Goal: Task Accomplishment & Management: Use online tool/utility

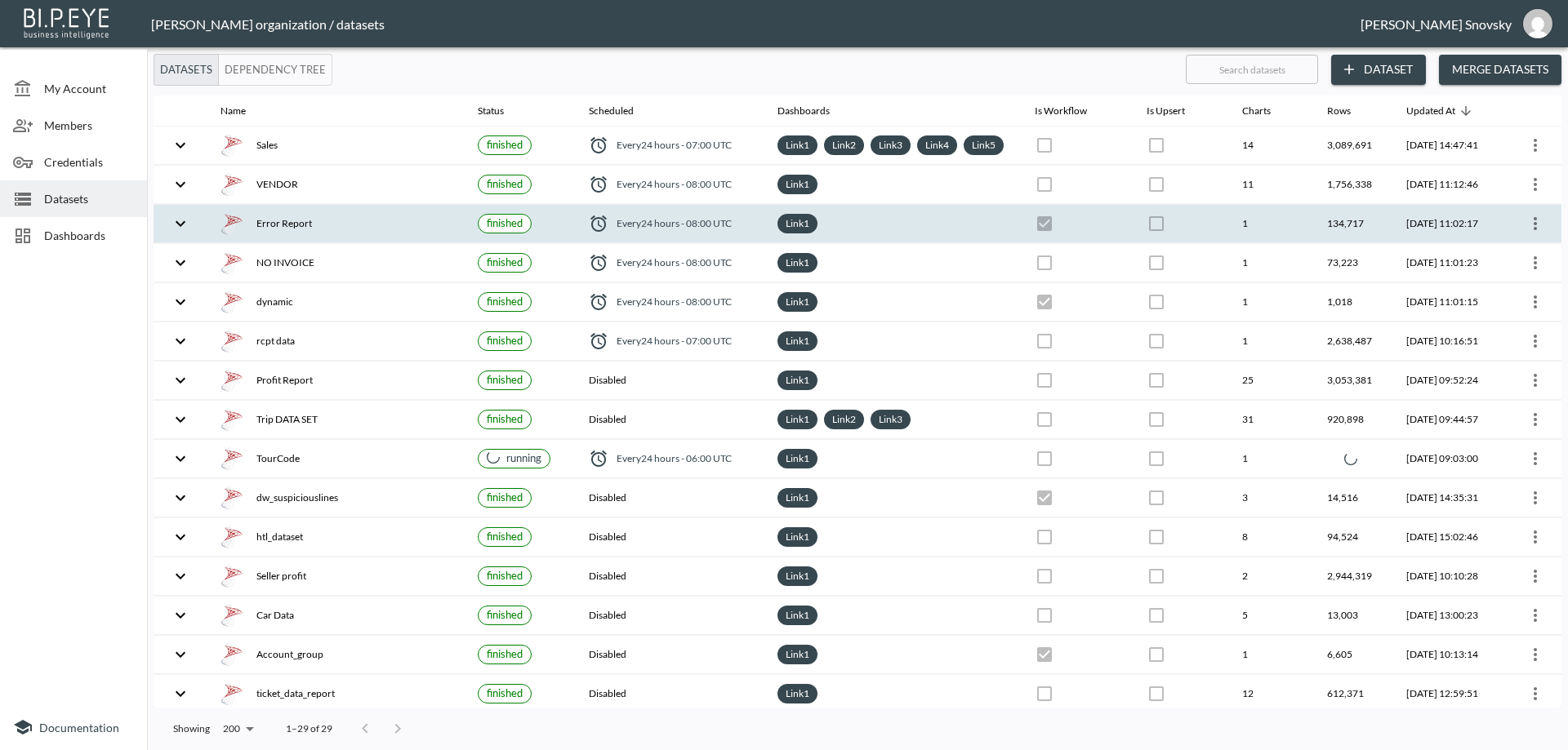
checkbox input "false"
checkbox input "true"
checkbox input "false"
checkbox input "true"
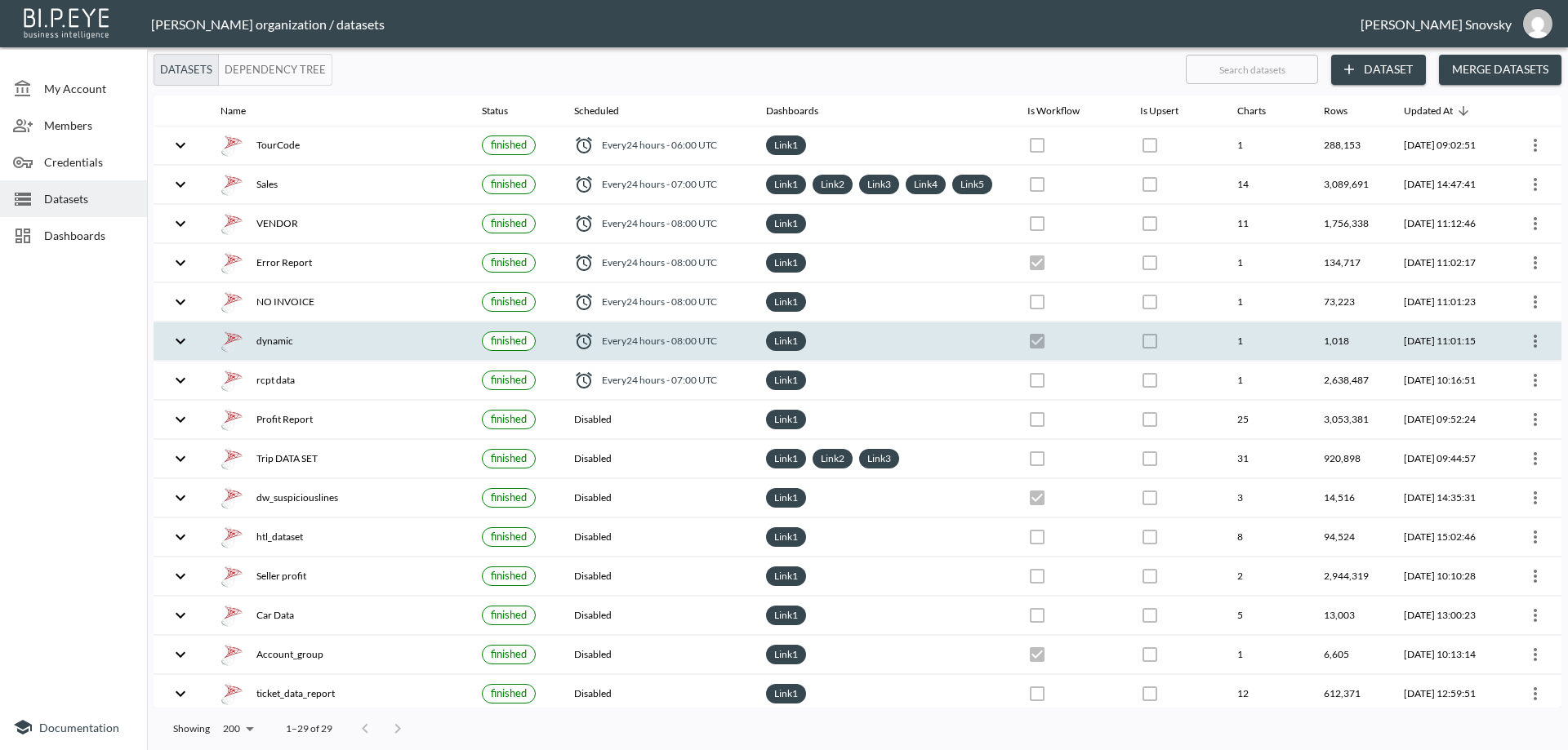
click at [1527, 351] on icon "more" at bounding box center [1534, 341] width 20 height 20
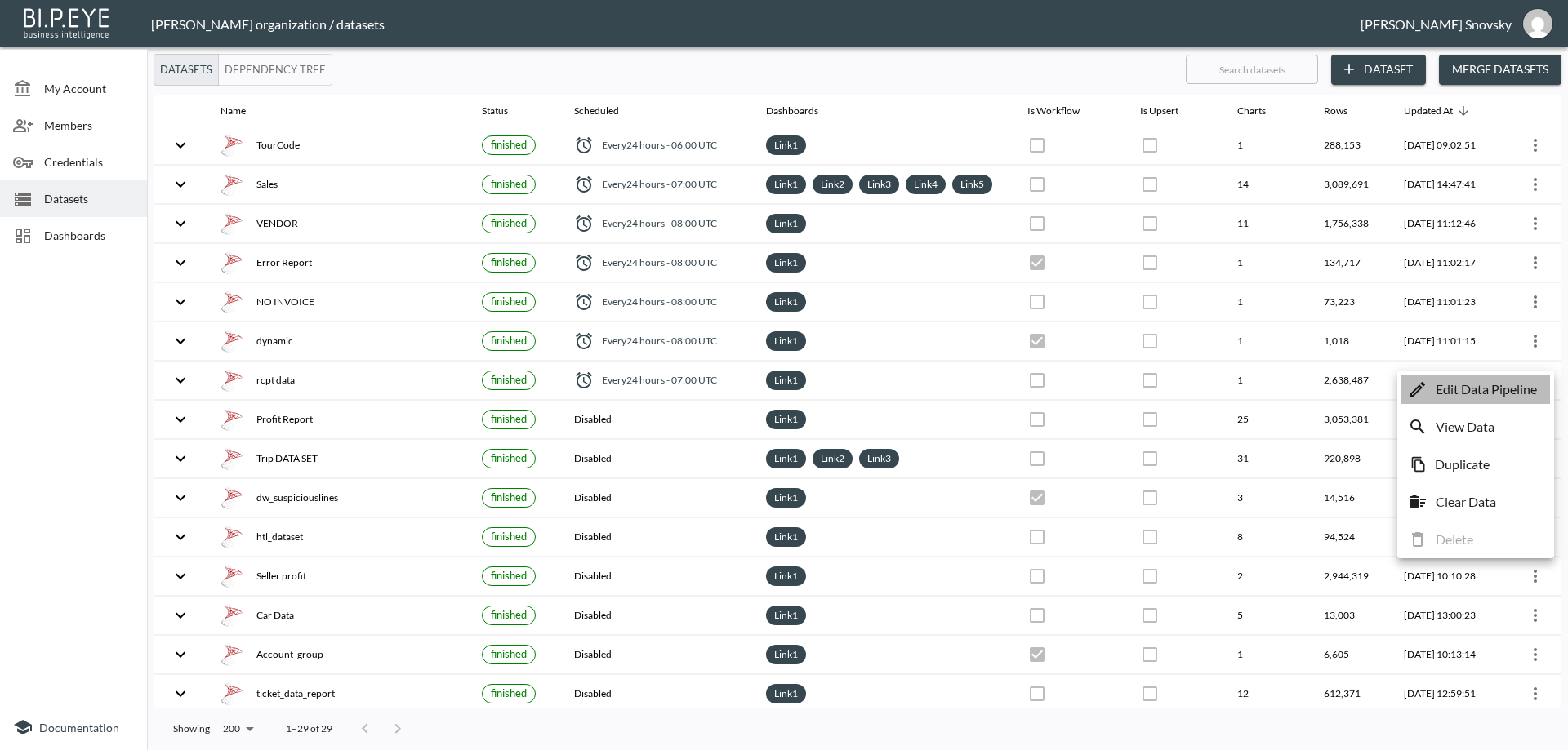
click at [1517, 381] on p "Edit Data Pipeline" at bounding box center [1486, 389] width 101 height 20
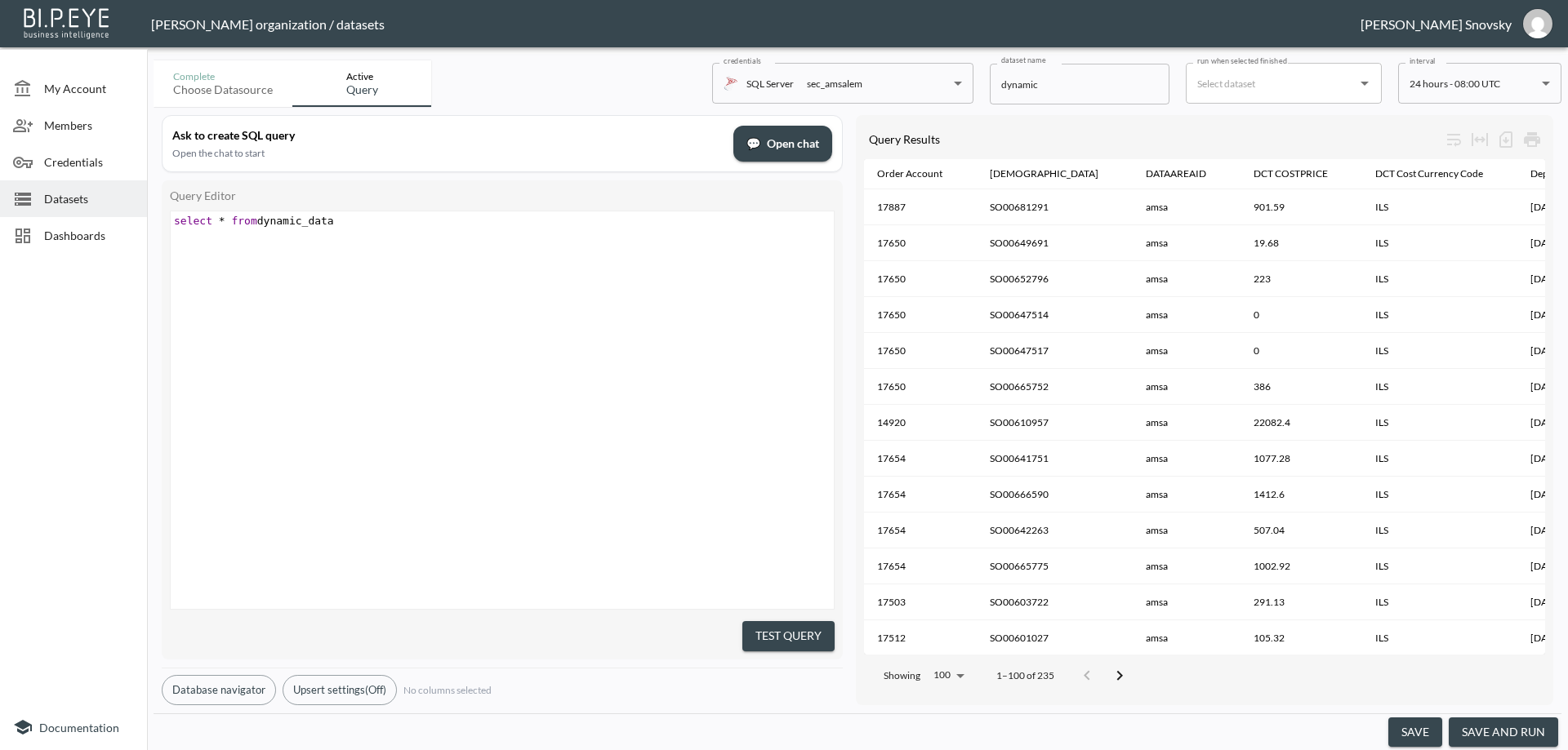
click at [1511, 726] on button "save and run" at bounding box center [1503, 732] width 109 height 30
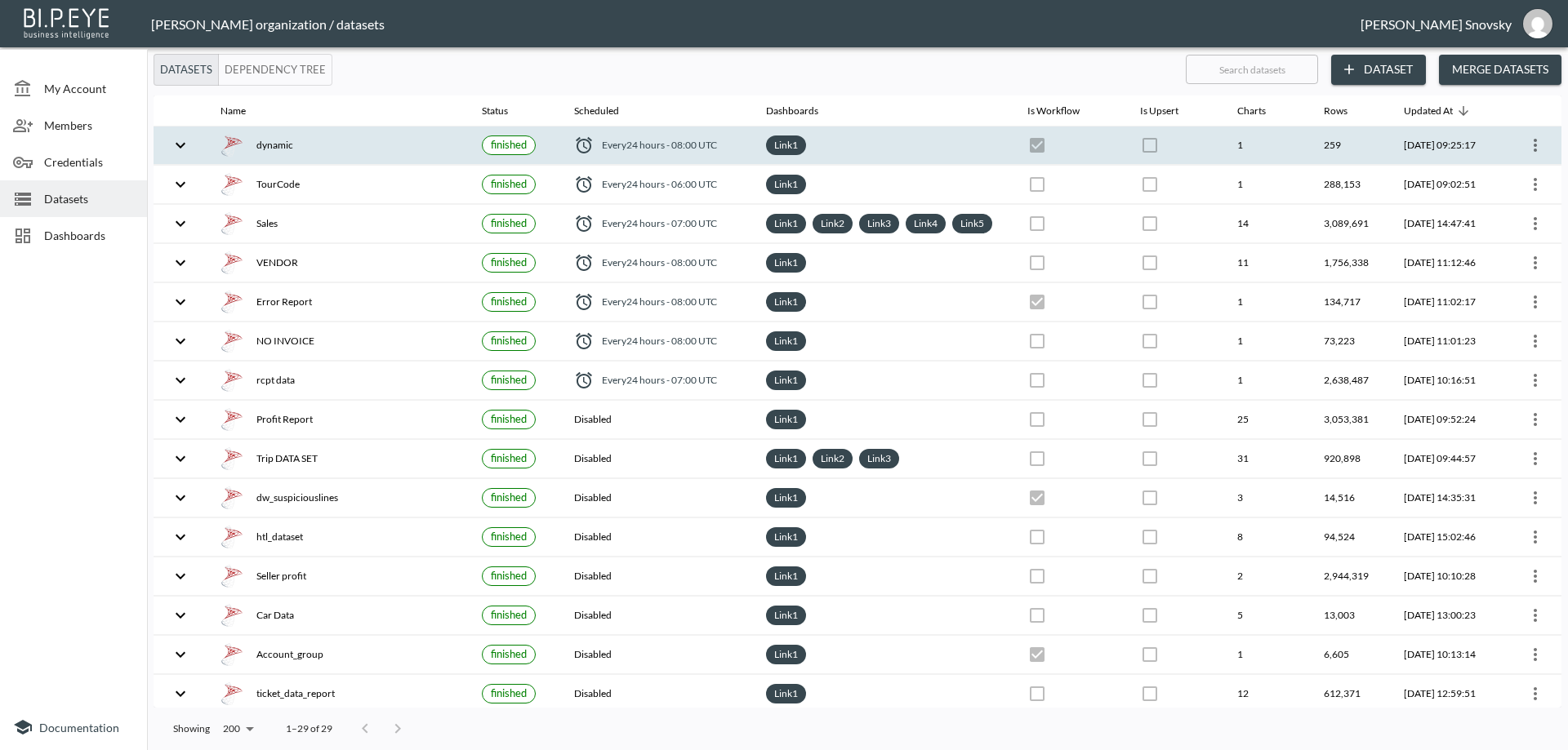
click at [674, 152] on span "Every 24 hours - 08:00 UTC" at bounding box center [660, 145] width 115 height 14
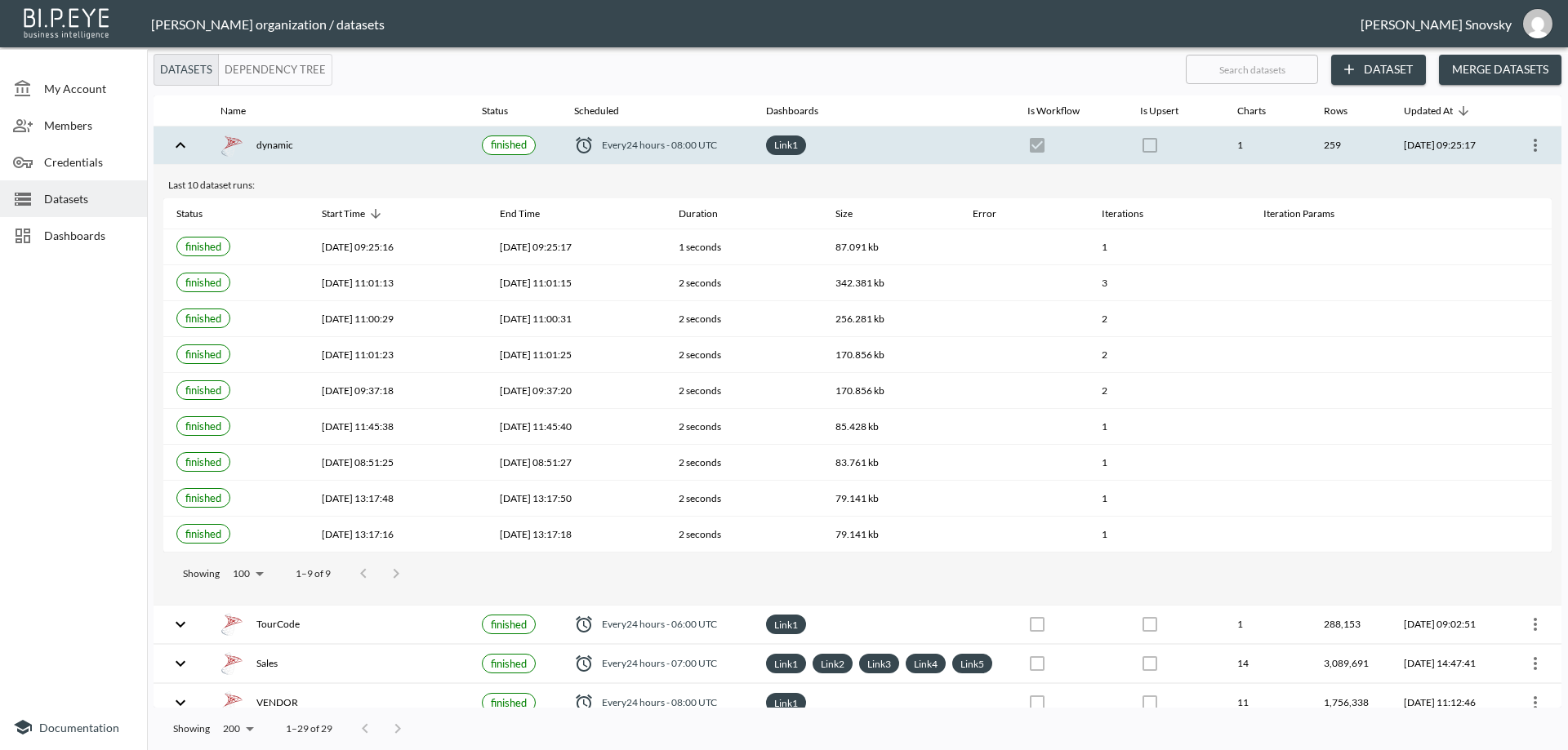
click at [308, 147] on div "dynamic" at bounding box center [339, 145] width 235 height 23
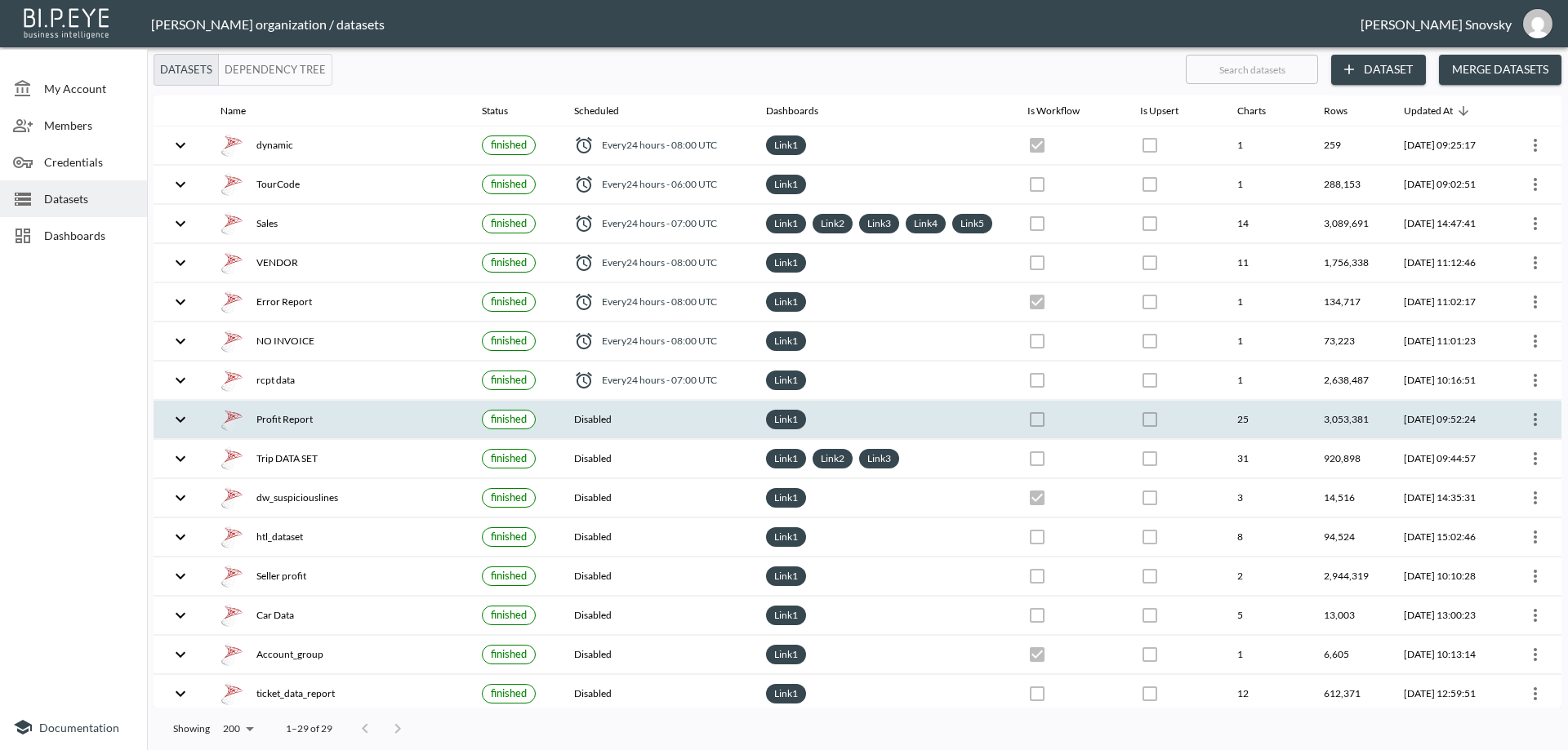
click at [1534, 430] on icon "more" at bounding box center [1534, 419] width 20 height 20
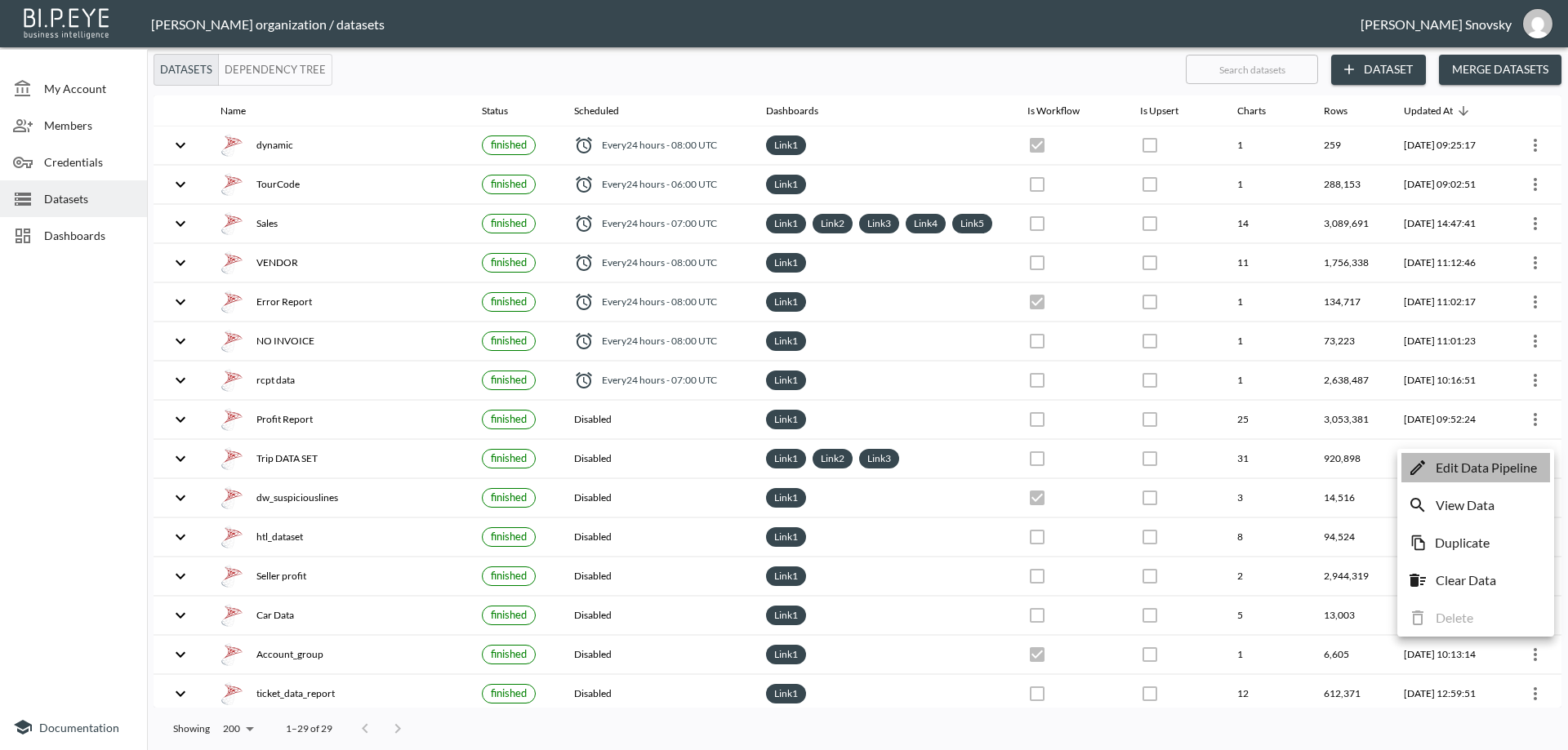
click at [1517, 472] on p "Edit Data Pipeline" at bounding box center [1486, 467] width 101 height 20
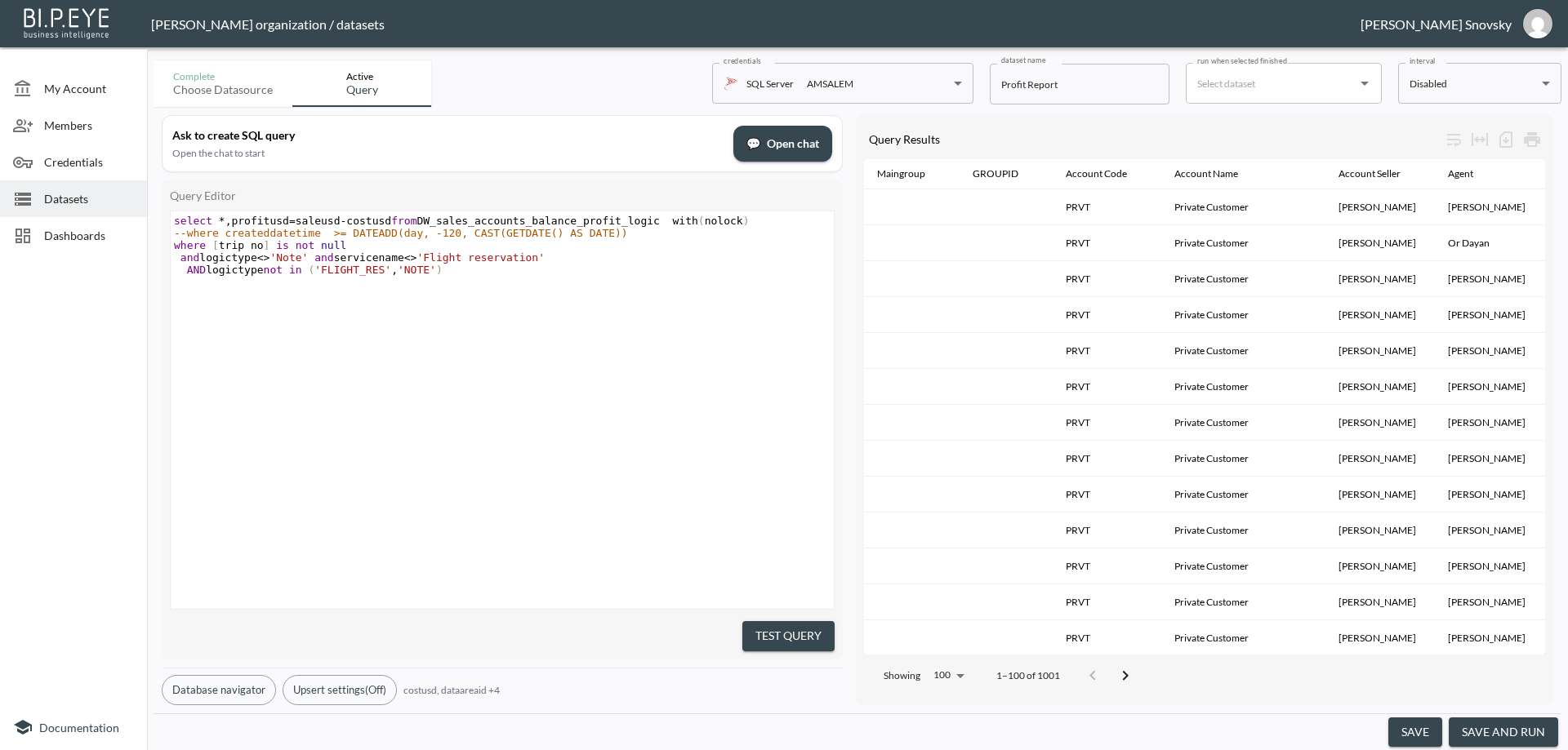
click at [1510, 731] on button "save and run" at bounding box center [1503, 732] width 109 height 30
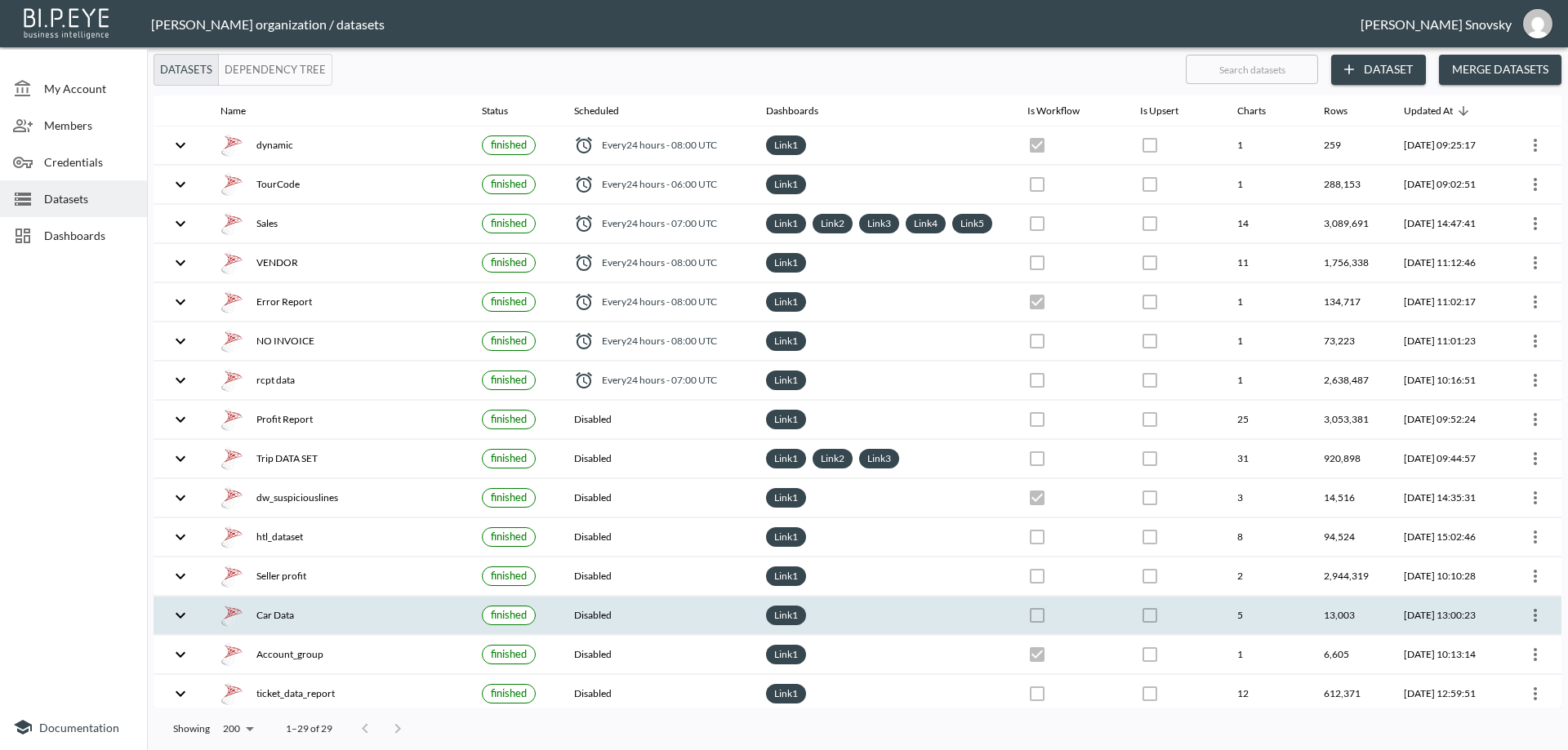
checkbox input "false"
checkbox input "true"
checkbox input "false"
checkbox input "true"
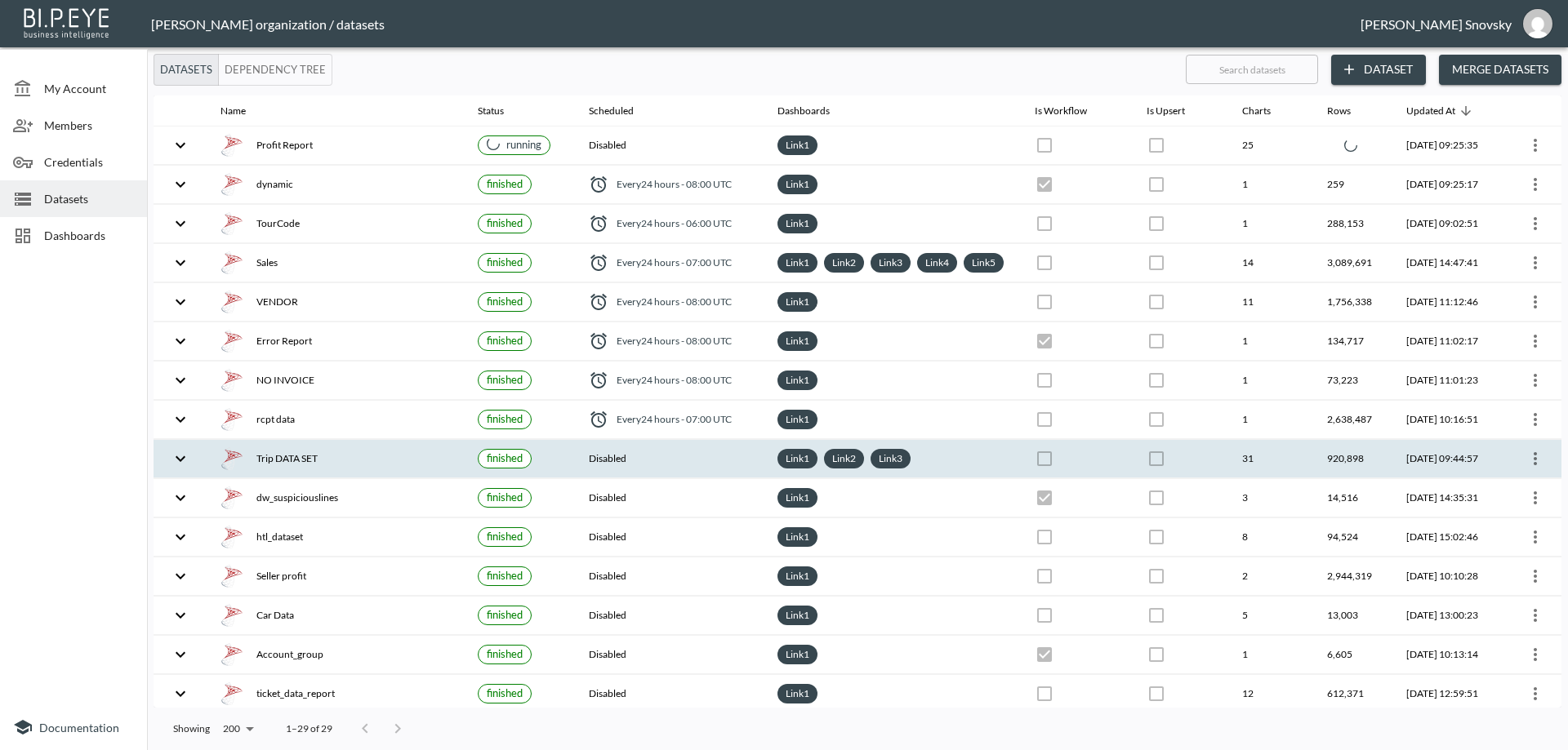
click at [1534, 466] on icon "more" at bounding box center [1535, 459] width 3 height 13
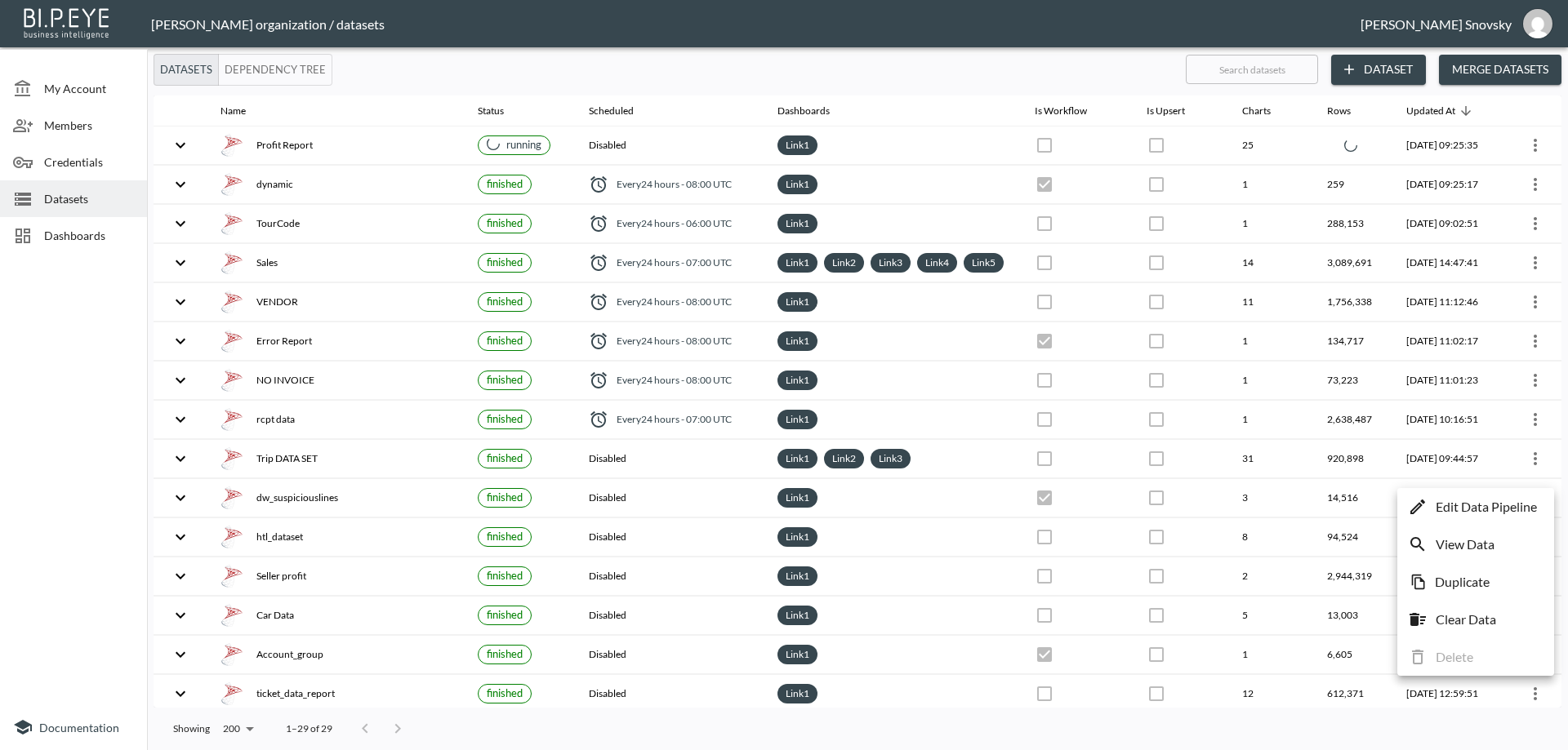
click at [1524, 510] on p "Edit Data Pipeline" at bounding box center [1486, 507] width 101 height 20
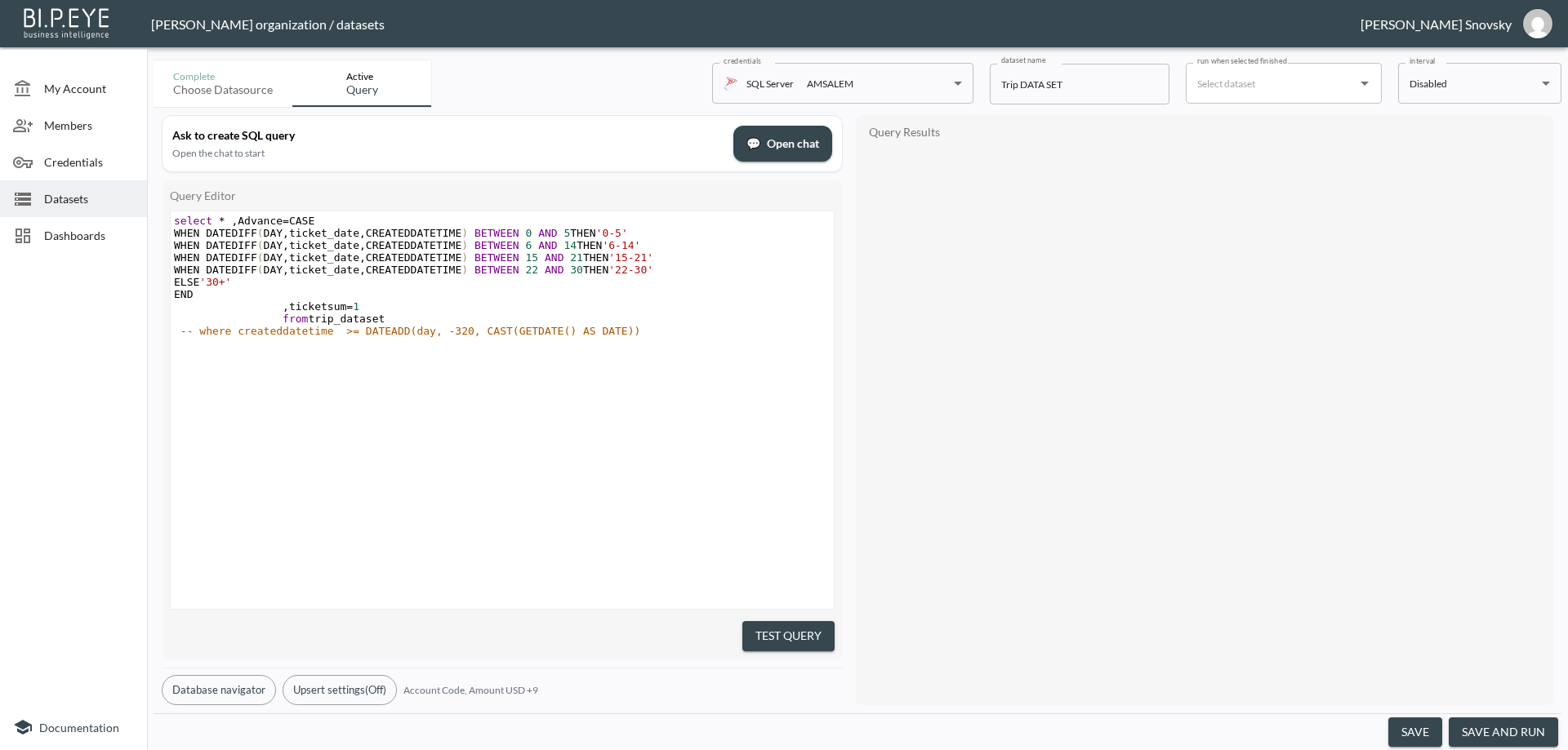
click at [1516, 741] on button "save and run" at bounding box center [1503, 732] width 109 height 30
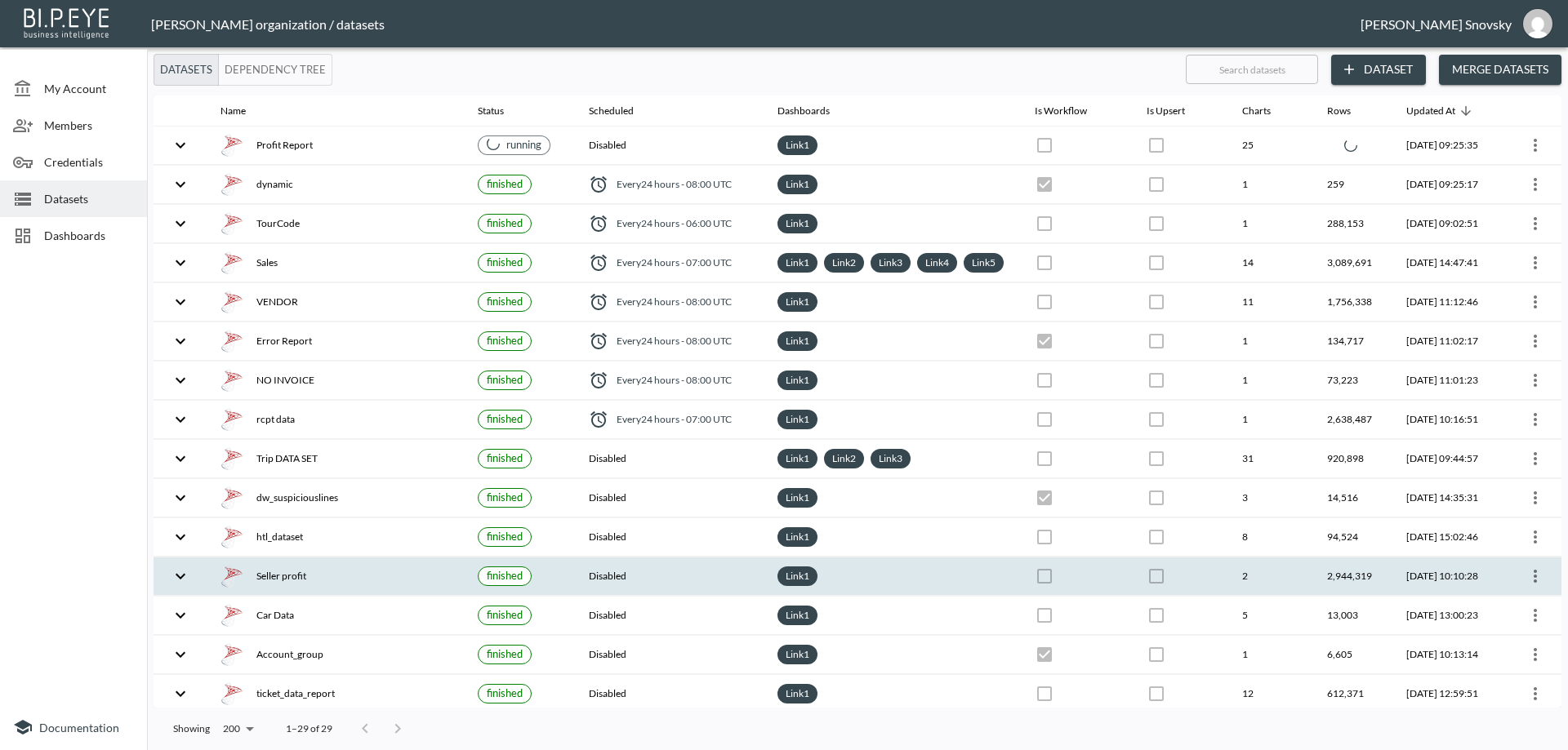
checkbox input "false"
checkbox input "true"
checkbox input "false"
checkbox input "true"
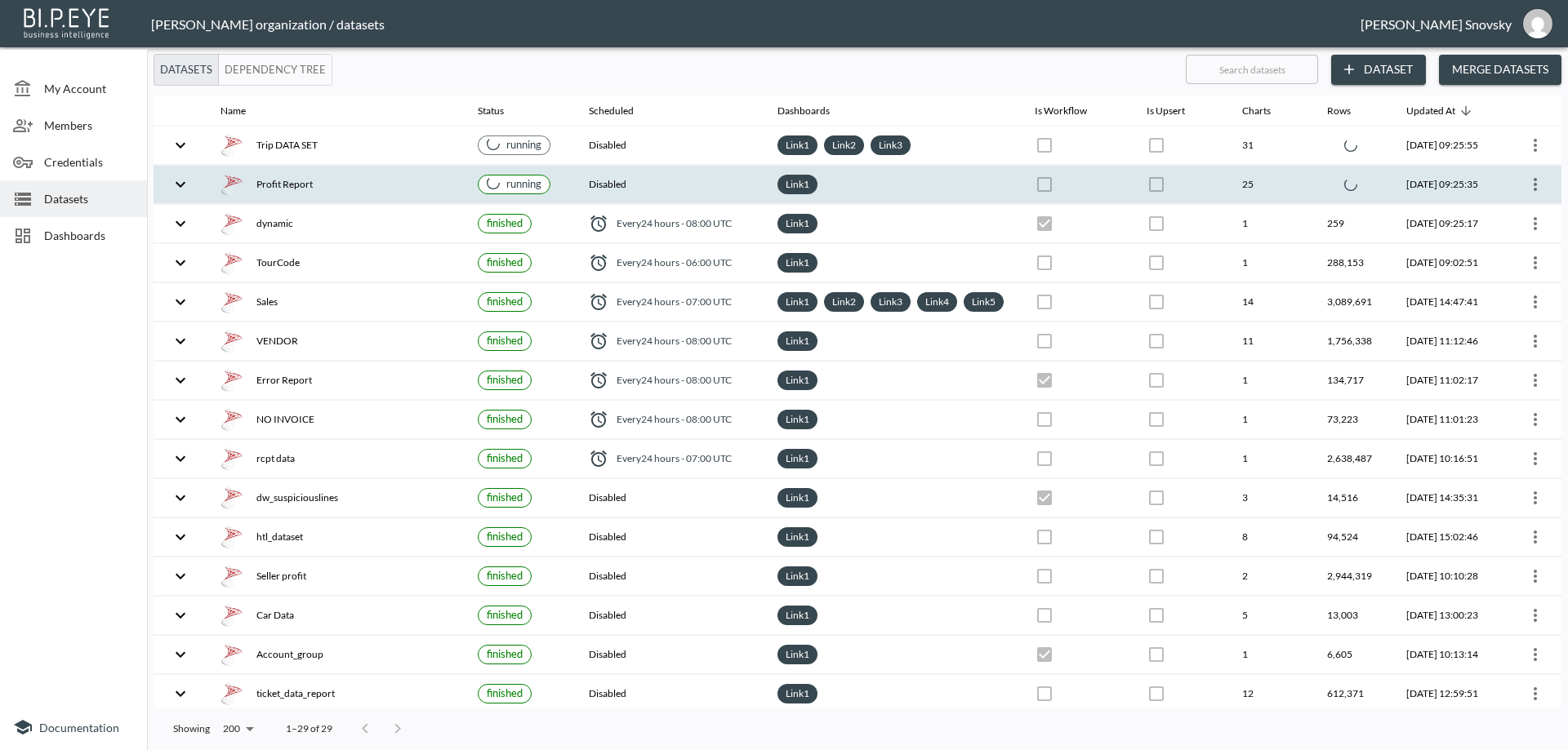
click at [375, 179] on div "Profit Report" at bounding box center [336, 185] width 231 height 23
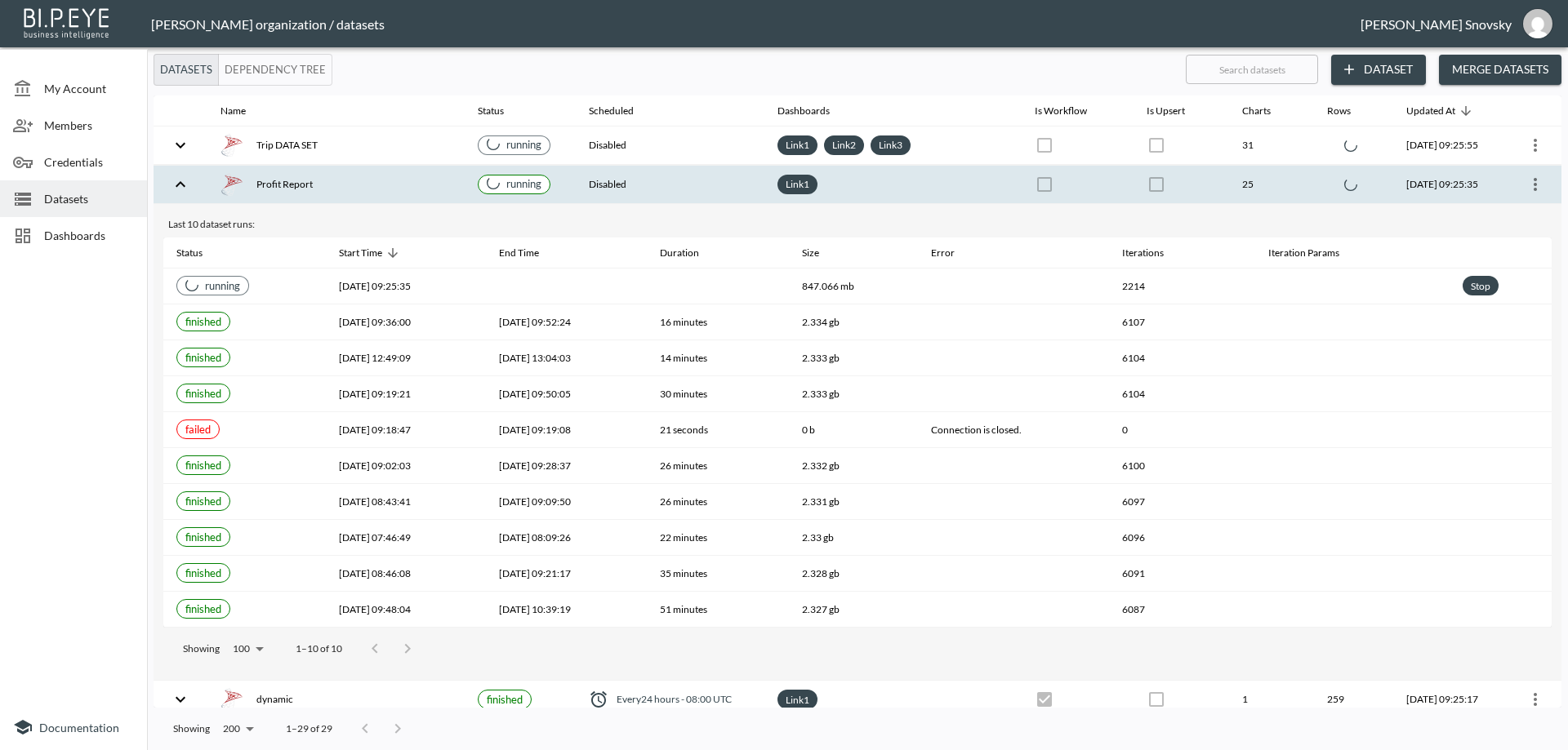
click at [374, 180] on div "Profit Report" at bounding box center [336, 185] width 231 height 23
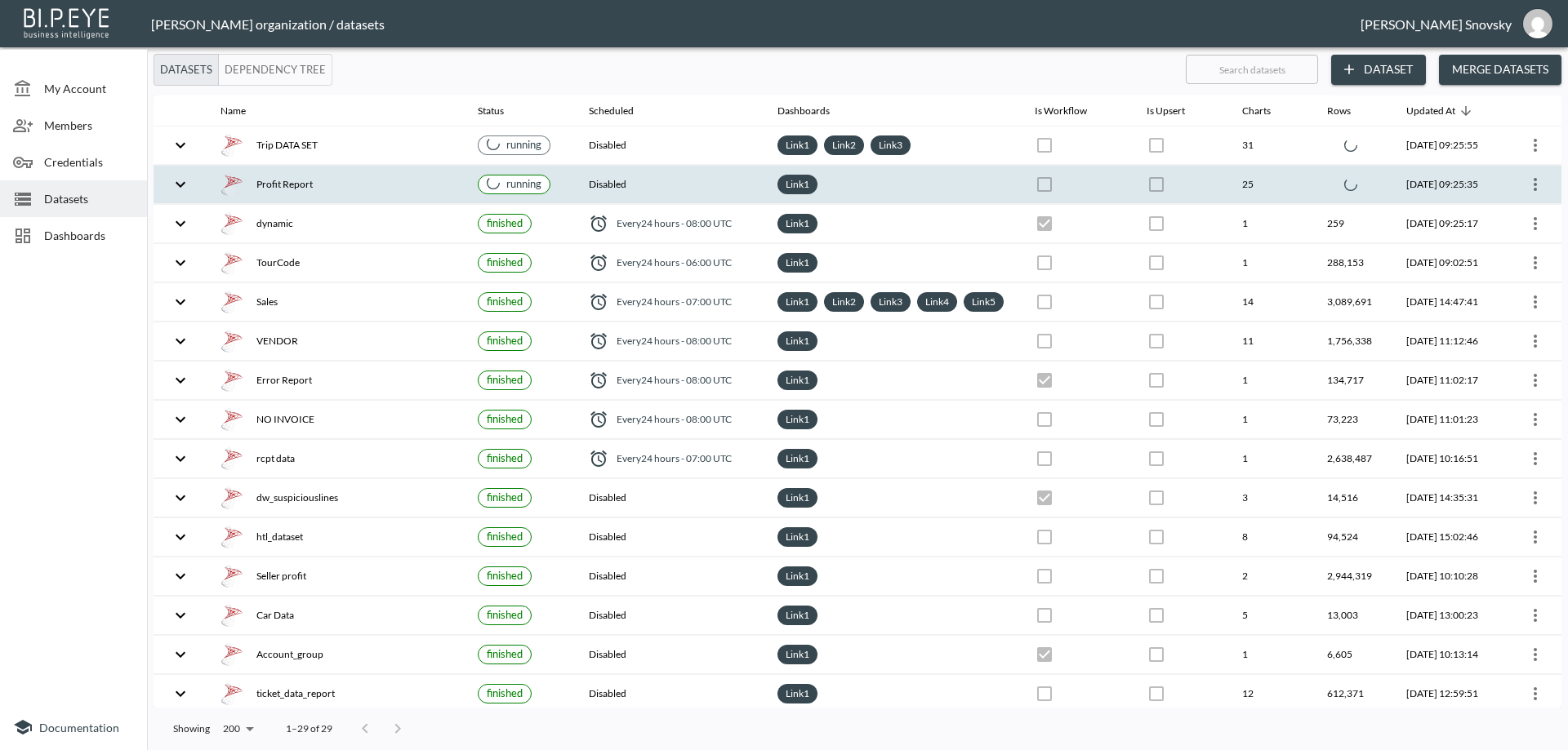
click at [369, 172] on th "Profit Report" at bounding box center [335, 185] width 257 height 39
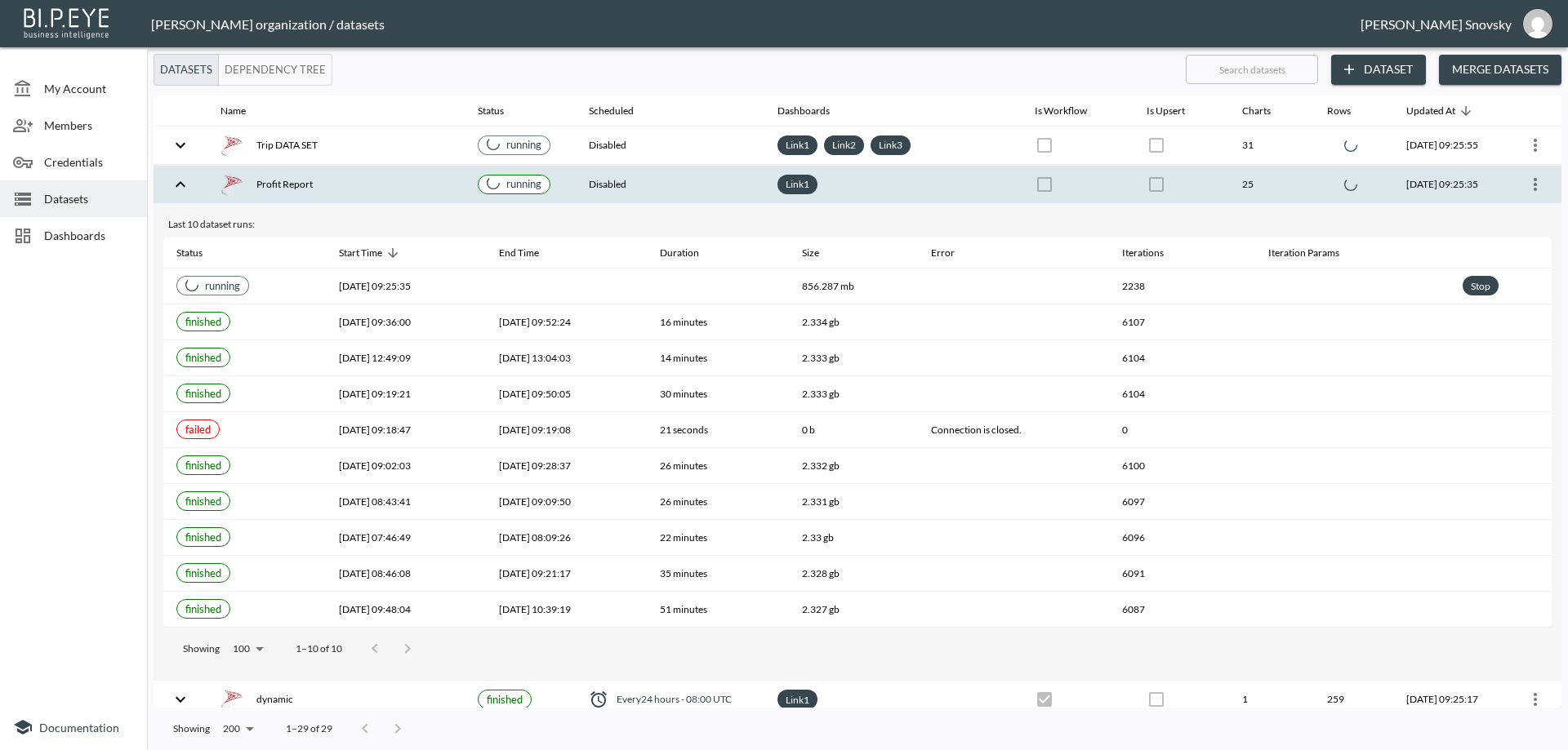
click at [366, 174] on div "Profit Report" at bounding box center [336, 185] width 231 height 23
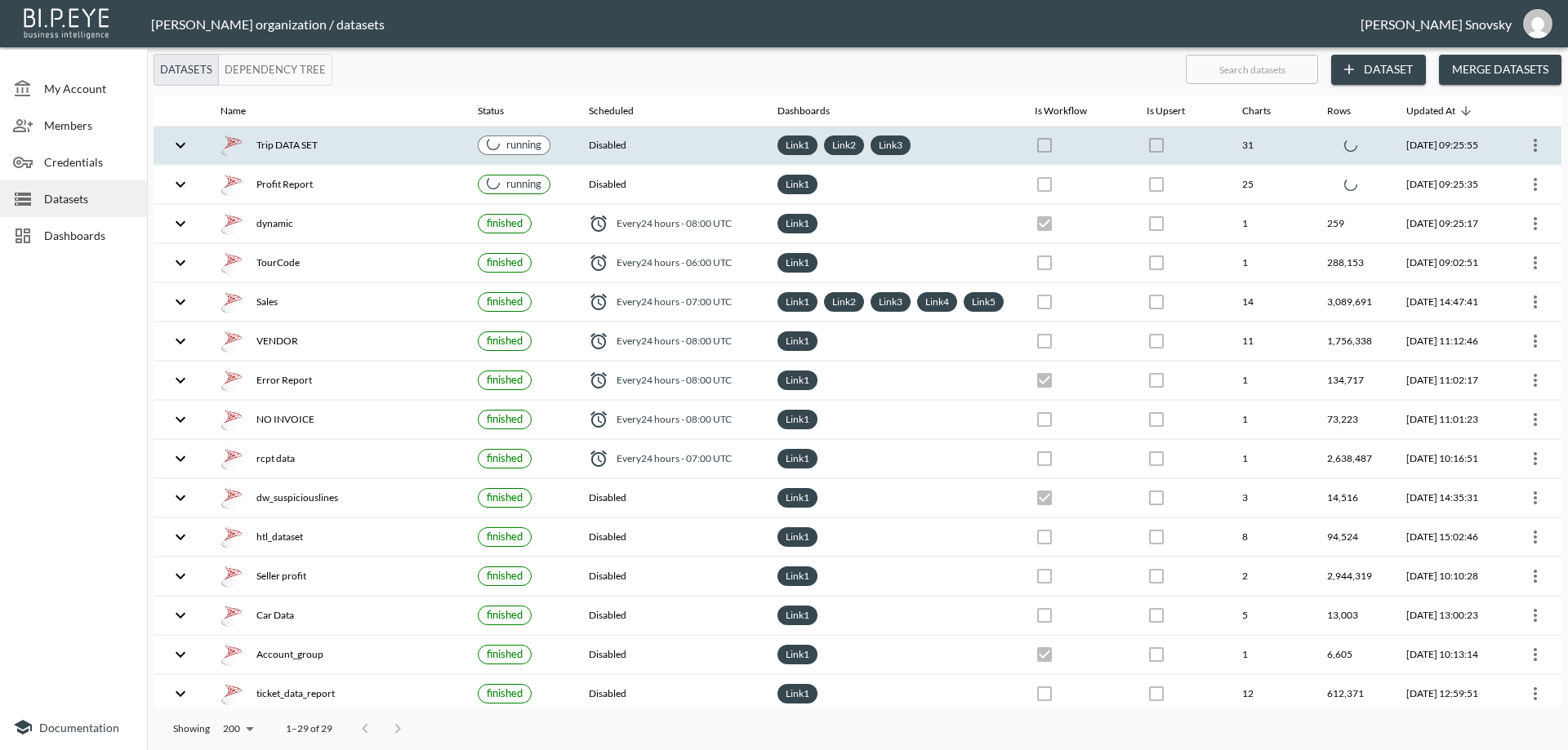
click at [368, 144] on div "Trip DATA SET" at bounding box center [336, 145] width 231 height 23
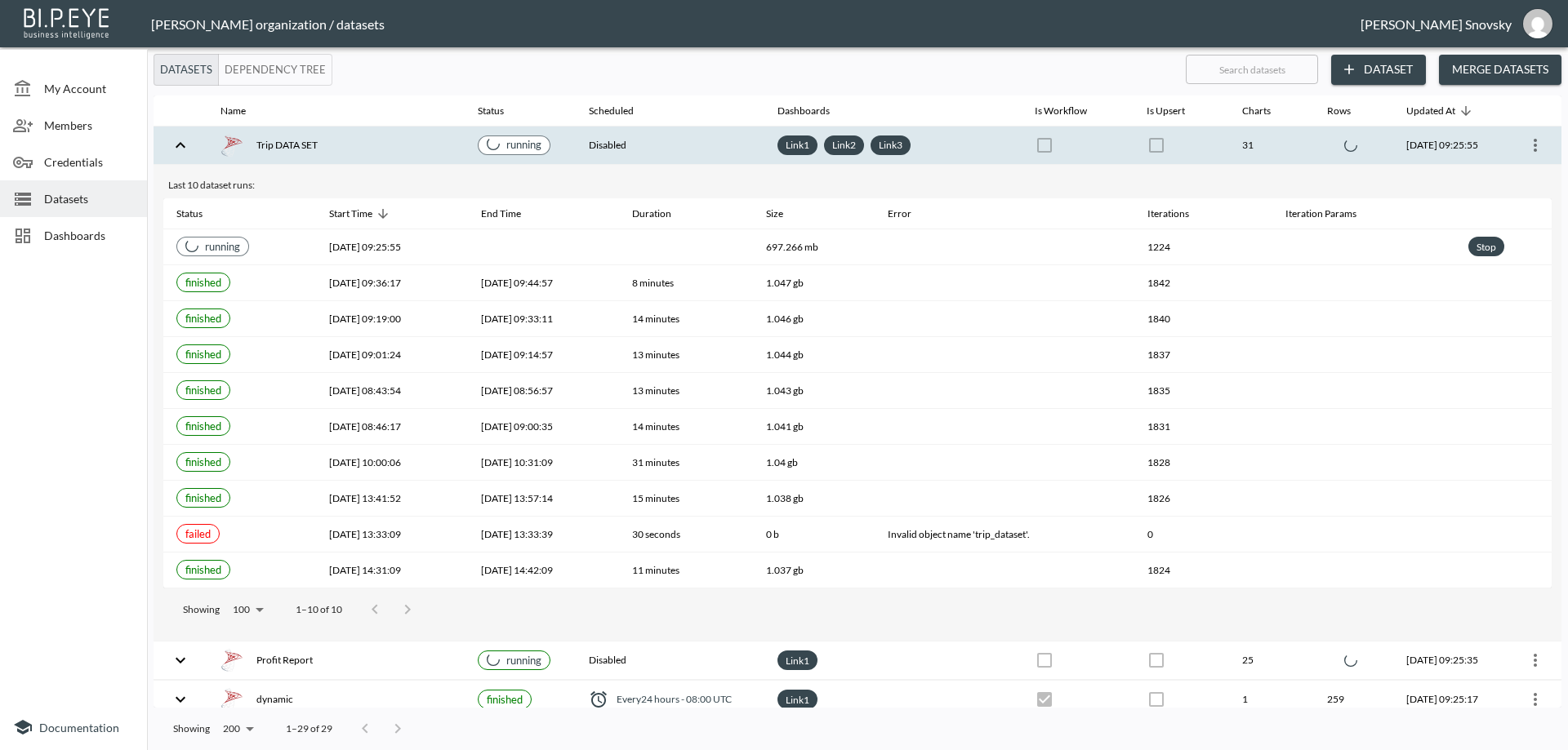
click at [368, 142] on div "Trip DATA SET" at bounding box center [336, 145] width 231 height 23
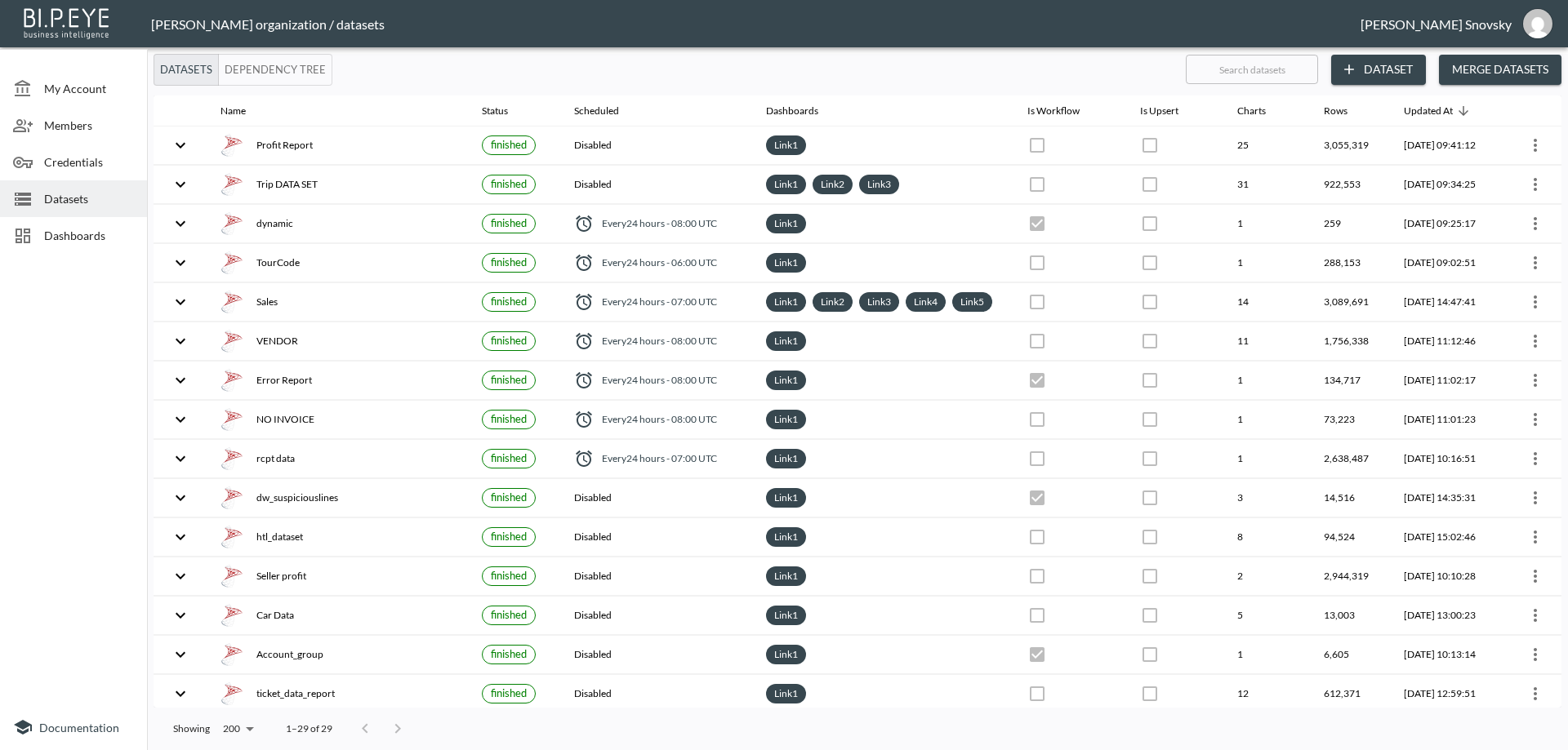
checkbox input "false"
checkbox input "true"
checkbox input "false"
checkbox input "true"
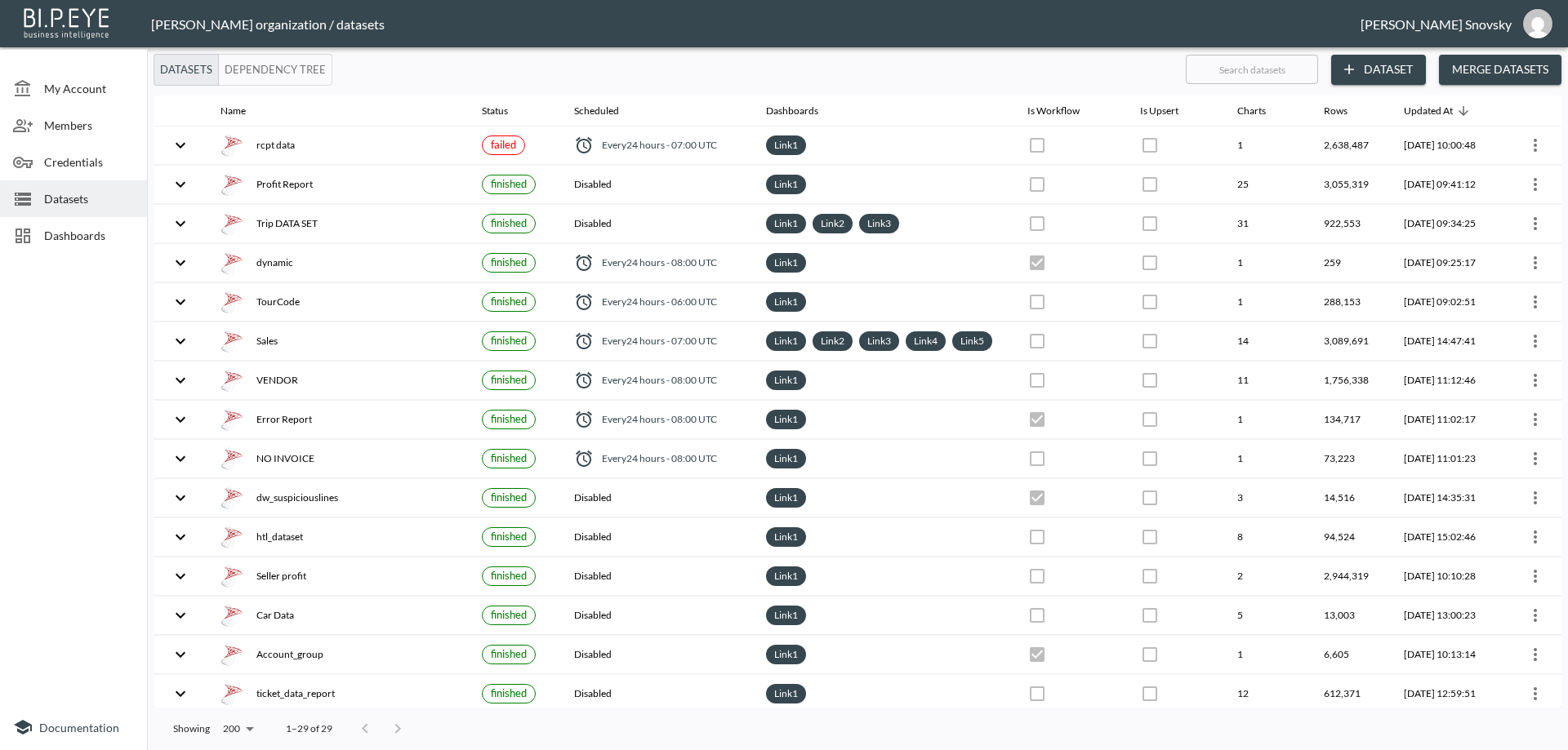
checkbox input "false"
checkbox input "true"
